Goal: Transaction & Acquisition: Purchase product/service

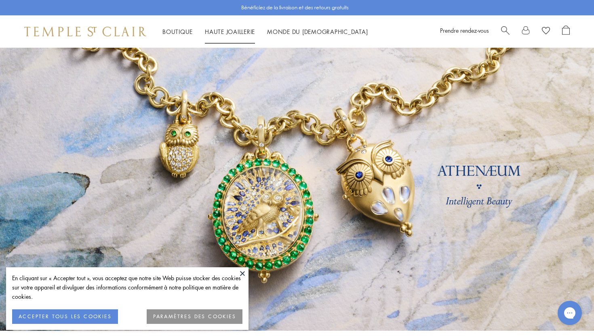
click at [235, 44] on div "Boutique Boutique Catégories Amulettes Pendentifs et breloques médaillons Chaîn…" at bounding box center [297, 31] width 594 height 32
click at [104, 314] on font "ACCEPTER TOUS LES COOKIES" at bounding box center [65, 316] width 93 height 7
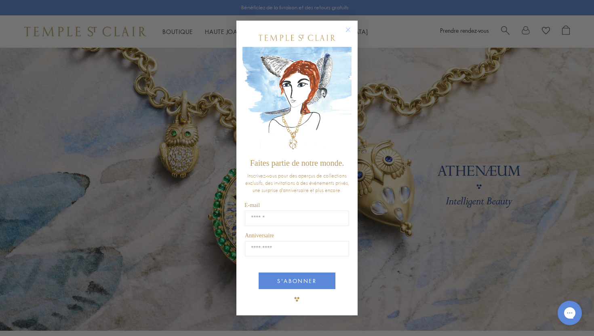
click at [347, 25] on circle "Fermer la boîte de dialogue" at bounding box center [349, 30] width 10 height 10
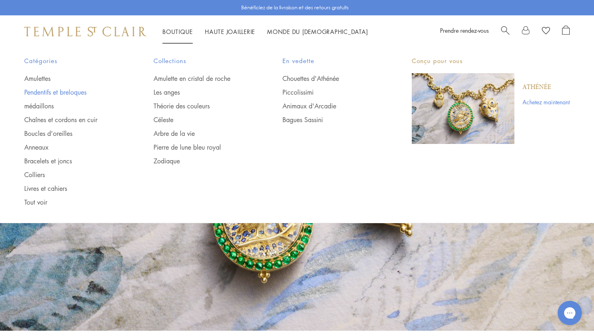
click at [63, 93] on font "Pendentifs et breloques" at bounding box center [55, 92] width 62 height 9
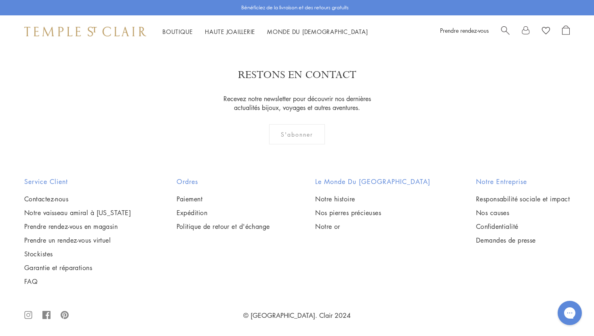
scroll to position [1686, 0]
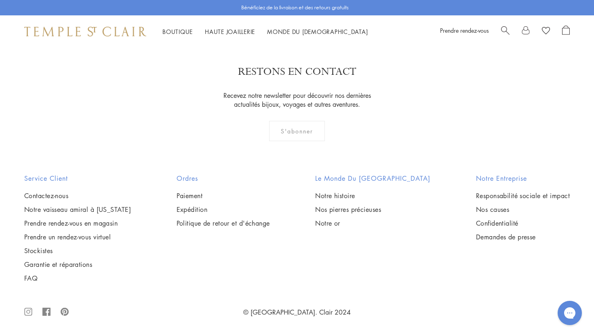
click at [0, 0] on img at bounding box center [0, 0] width 0 height 0
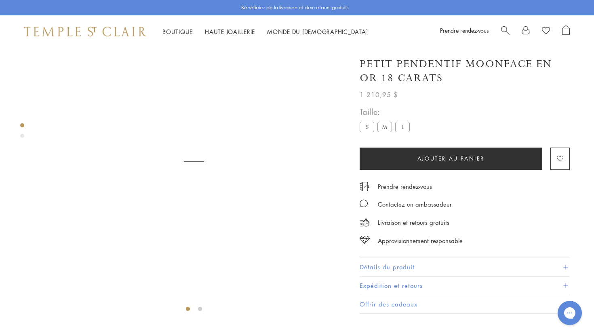
scroll to position [48, 0]
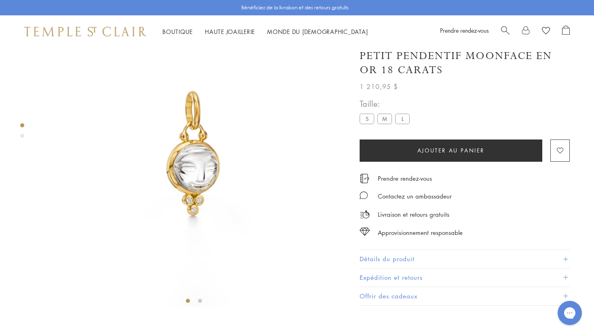
click at [186, 168] on img at bounding box center [193, 153] width 307 height 307
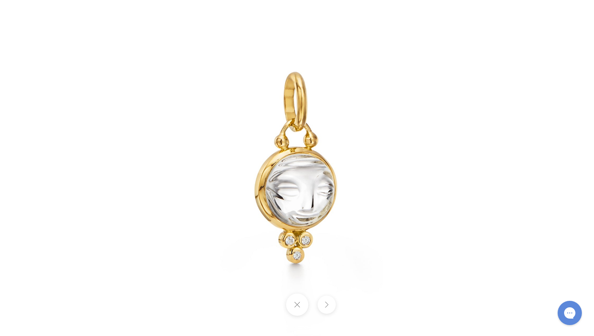
click at [319, 200] on img at bounding box center [297, 168] width 473 height 473
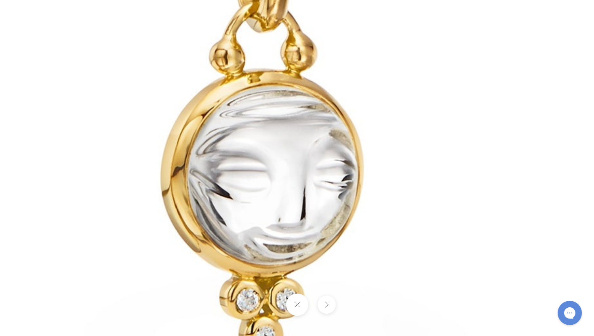
click at [319, 200] on img at bounding box center [265, 122] width 1165 height 1165
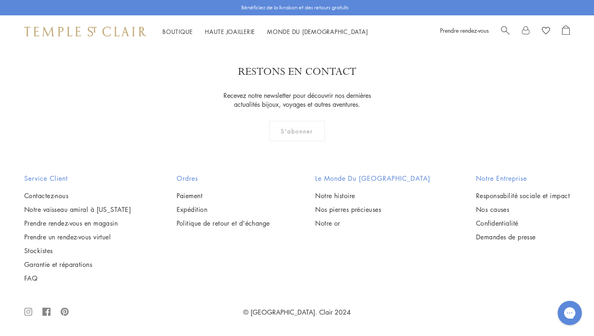
scroll to position [5081, 0]
click at [284, 4] on font "2" at bounding box center [284, 0] width 4 height 9
click at [319, 11] on link "3" at bounding box center [323, 0] width 27 height 22
